Goal: Task Accomplishment & Management: Manage account settings

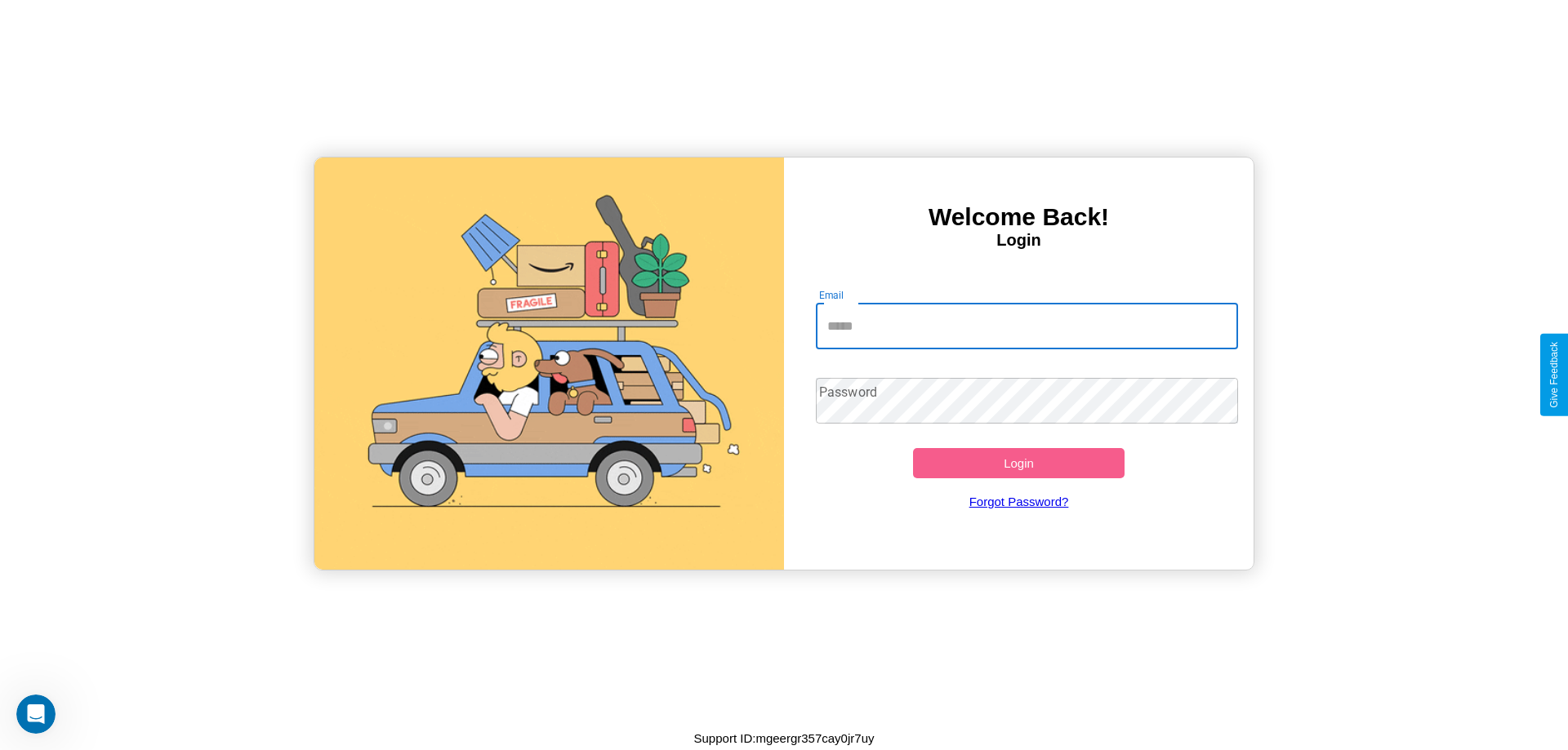
click at [1027, 326] on input "Email" at bounding box center [1028, 326] width 423 height 46
type input "**********"
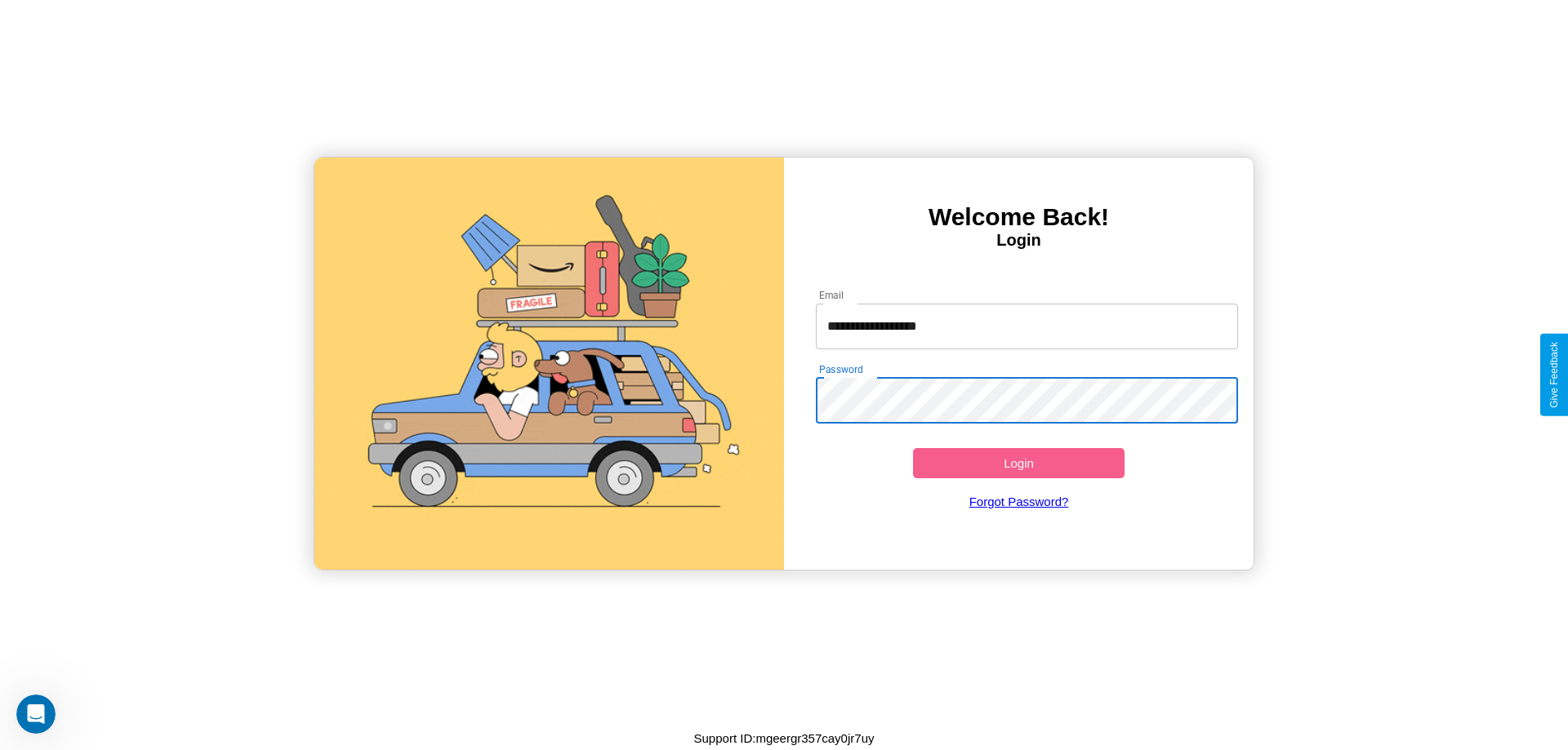
click at [1018, 463] on button "Login" at bounding box center [1019, 463] width 212 height 30
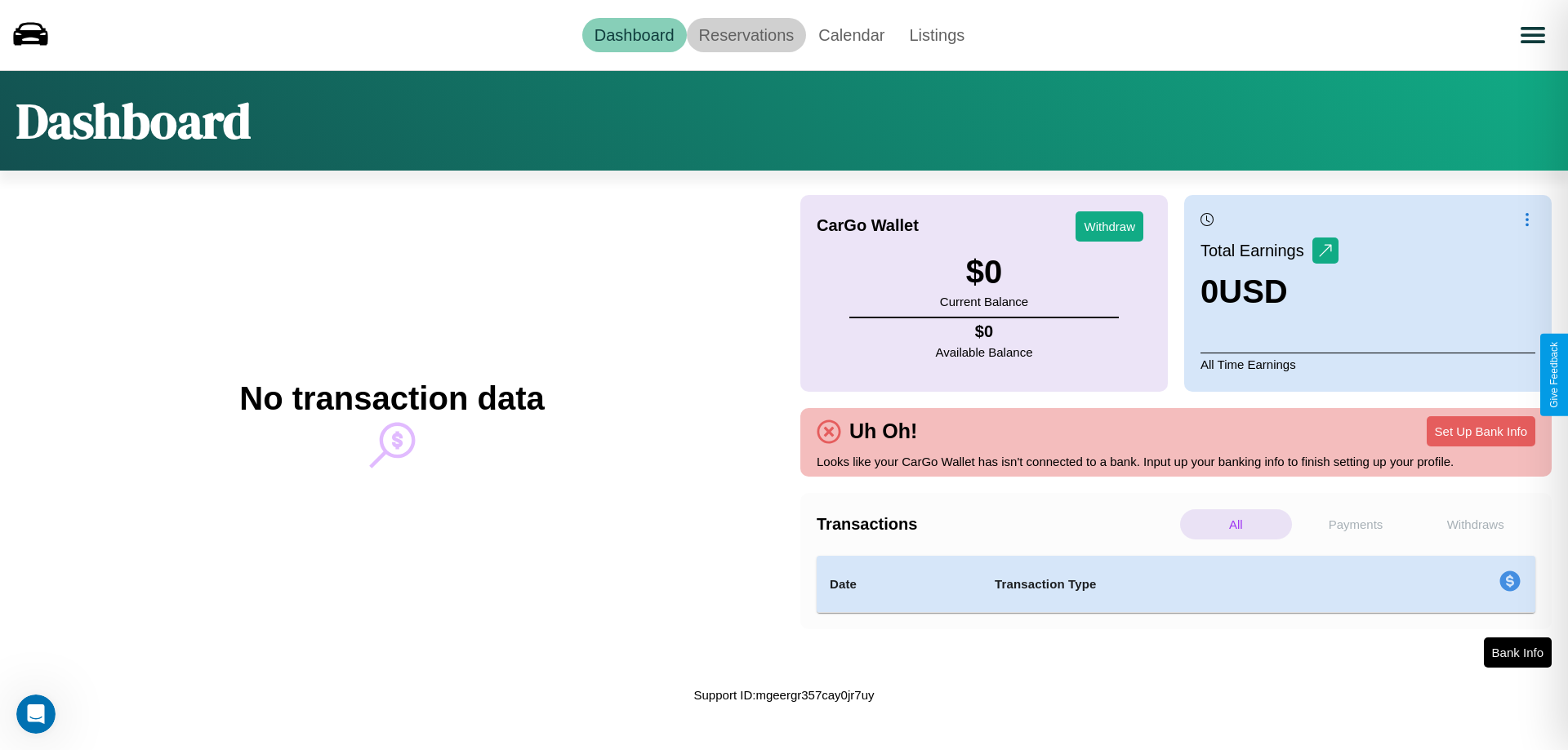
click at [745, 34] on link "Reservations" at bounding box center [746, 35] width 120 height 34
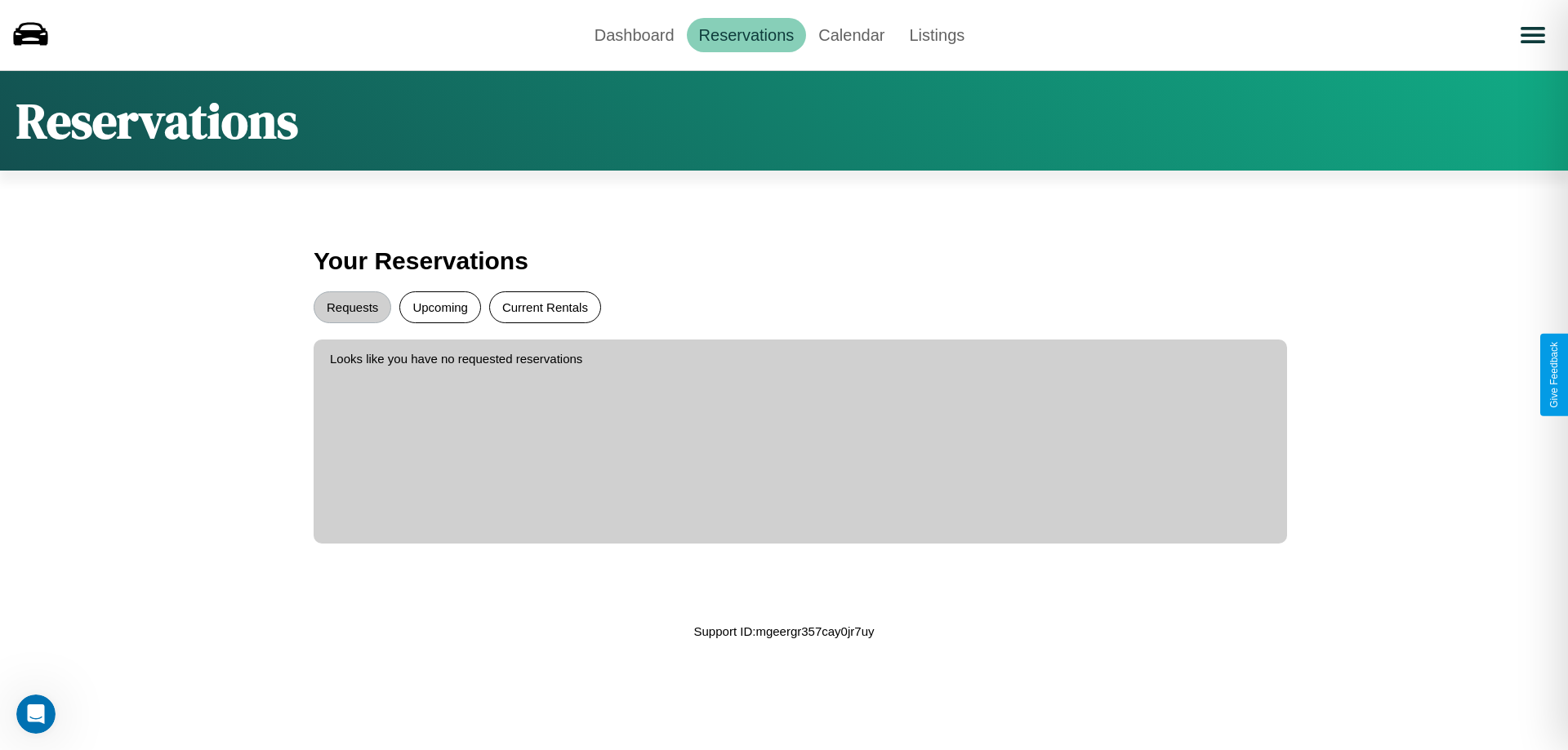
click at [545, 307] on button "Current Rentals" at bounding box center [545, 307] width 112 height 32
click at [352, 307] on button "Requests" at bounding box center [352, 307] width 77 height 32
click at [633, 34] on link "Dashboard" at bounding box center [634, 35] width 104 height 34
